Goal: Transaction & Acquisition: Purchase product/service

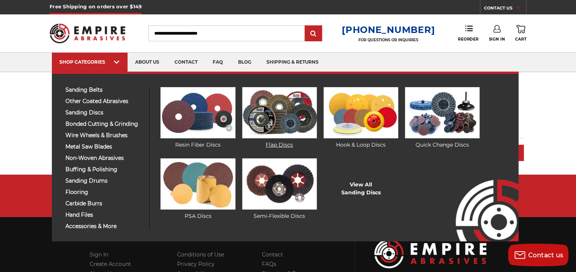
click at [286, 107] on img at bounding box center [279, 112] width 74 height 51
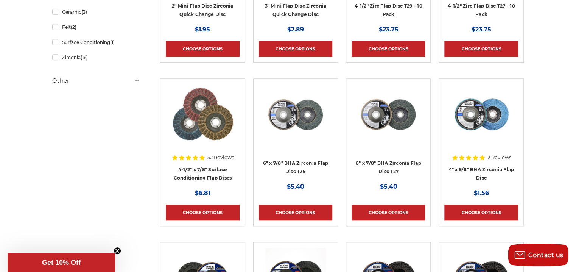
scroll to position [253, 0]
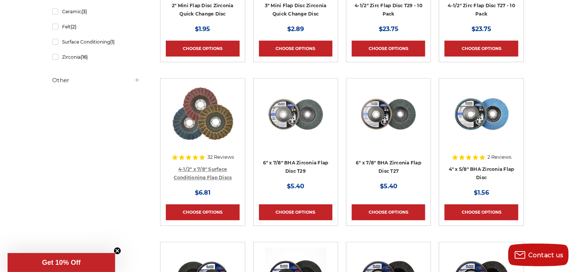
click at [211, 174] on link "4-1/2" x 7/8" Surface Conditioning Flap Discs" at bounding box center [202, 173] width 58 height 14
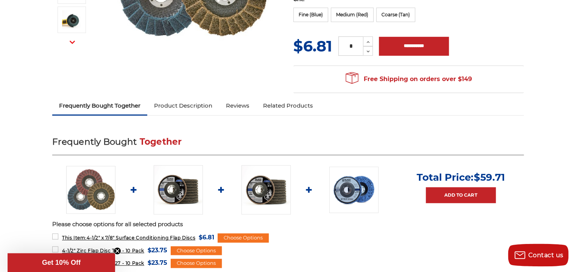
scroll to position [204, 0]
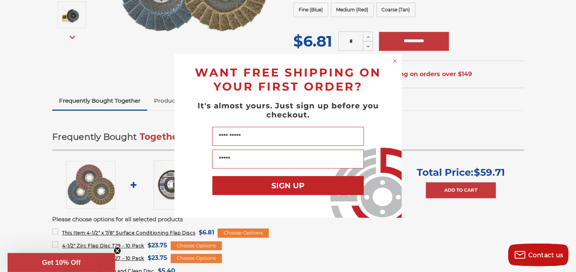
click at [394, 61] on circle "Close dialog" at bounding box center [394, 60] width 7 height 7
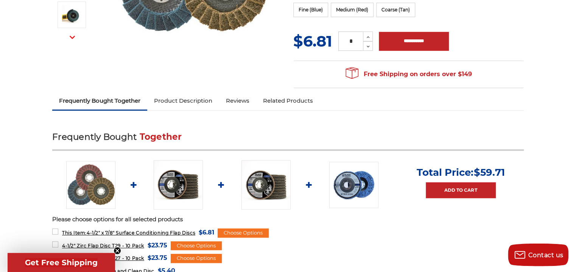
scroll to position [0, 0]
